Goal: Task Accomplishment & Management: Manage account settings

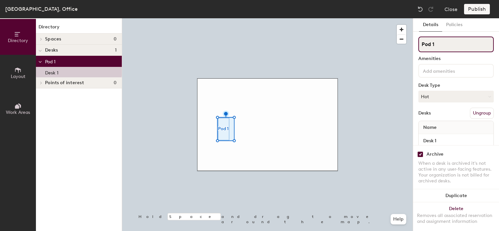
drag, startPoint x: 440, startPoint y: 45, endPoint x: 417, endPoint y: 43, distance: 23.9
click at [417, 43] on div "Details Policies Pod 1 Amenities Desk Type Hot Desks Ungroup Name Desk 1 Archiv…" at bounding box center [456, 124] width 86 height 213
type input "Desk 1"
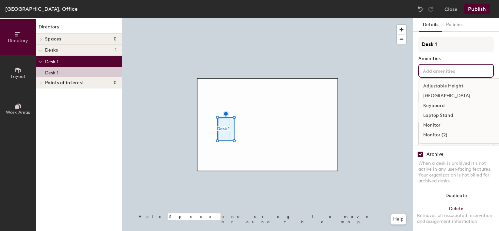
click at [454, 72] on input at bounding box center [450, 71] width 59 height 8
click at [457, 84] on div "Adjustable Height" at bounding box center [479, 86] width 120 height 10
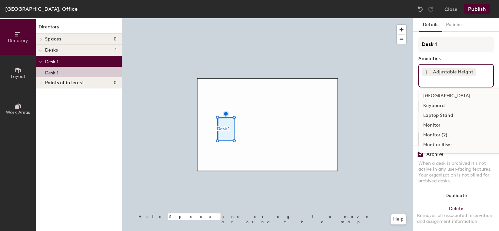
click at [428, 82] on input at bounding box center [450, 80] width 59 height 8
click at [439, 95] on div "[GEOGRAPHIC_DATA]" at bounding box center [479, 96] width 120 height 10
click at [436, 105] on div "Keyboard" at bounding box center [479, 106] width 120 height 10
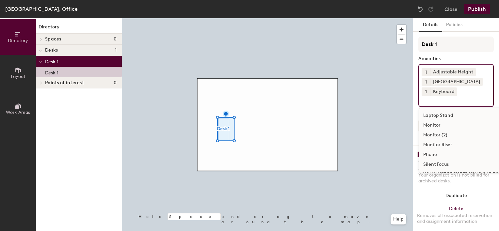
click at [433, 125] on div "Monitor" at bounding box center [479, 125] width 120 height 10
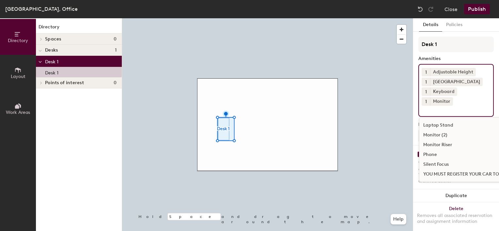
click at [492, 102] on div "Details Policies Desk 1 Amenities 1 Adjustable Height 1 Docking Station 1 Keybo…" at bounding box center [456, 124] width 86 height 213
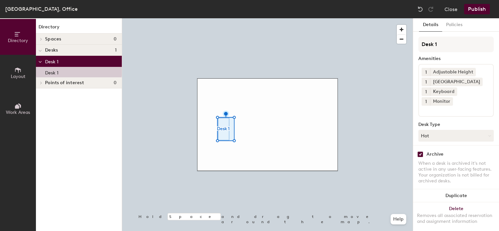
click at [420, 151] on input "checkbox" at bounding box center [420, 154] width 6 height 6
checkbox input "false"
click at [492, 147] on div "Archive When a desk is archived it's not active in any user-facing features. Yo…" at bounding box center [456, 168] width 86 height 47
click at [480, 8] on button "Publish" at bounding box center [477, 9] width 26 height 10
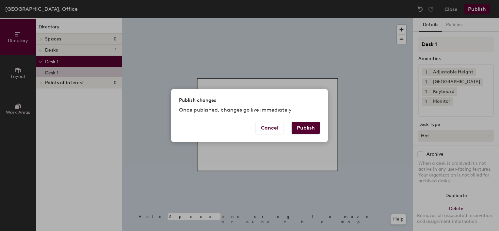
click at [304, 127] on button "Publish" at bounding box center [305, 128] width 28 height 12
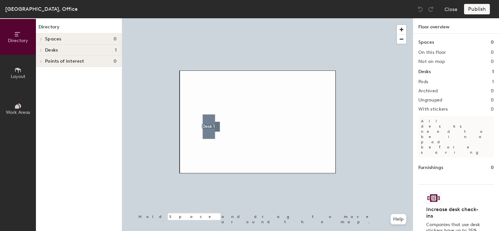
click at [18, 32] on icon at bounding box center [17, 34] width 7 height 7
click at [18, 65] on button "Layout" at bounding box center [18, 73] width 36 height 36
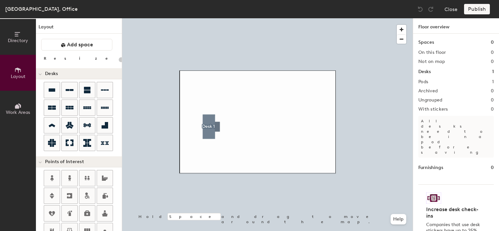
click at [18, 106] on icon at bounding box center [17, 106] width 4 height 4
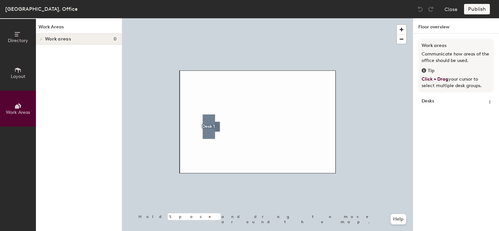
click at [15, 37] on icon at bounding box center [17, 34] width 7 height 7
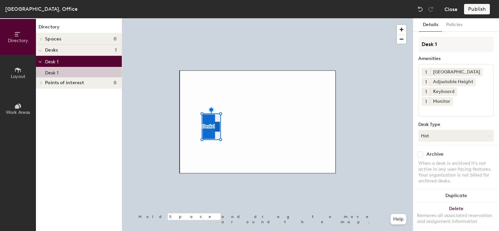
click at [450, 8] on button "Close" at bounding box center [450, 9] width 13 height 10
